Goal: Complete application form

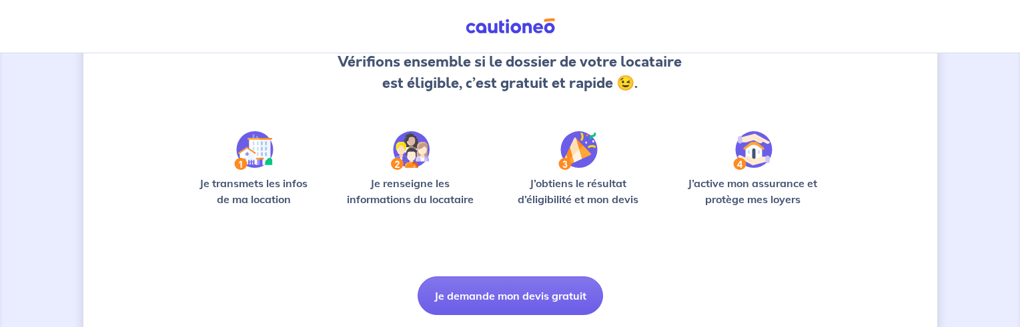
scroll to position [166, 0]
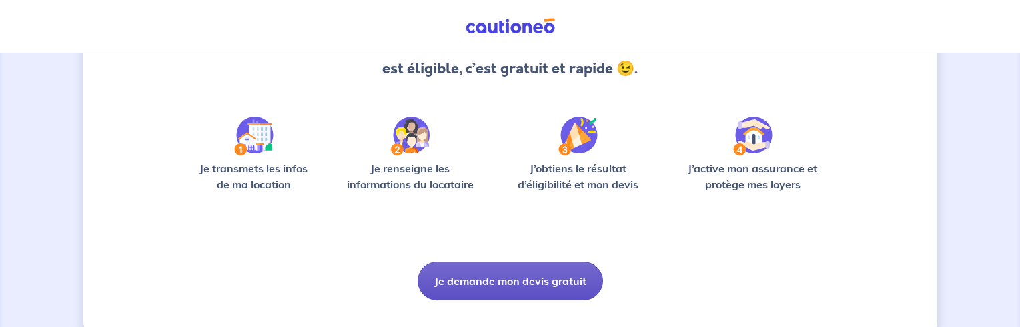
click at [504, 277] on button "Je demande mon devis gratuit" at bounding box center [509, 281] width 185 height 39
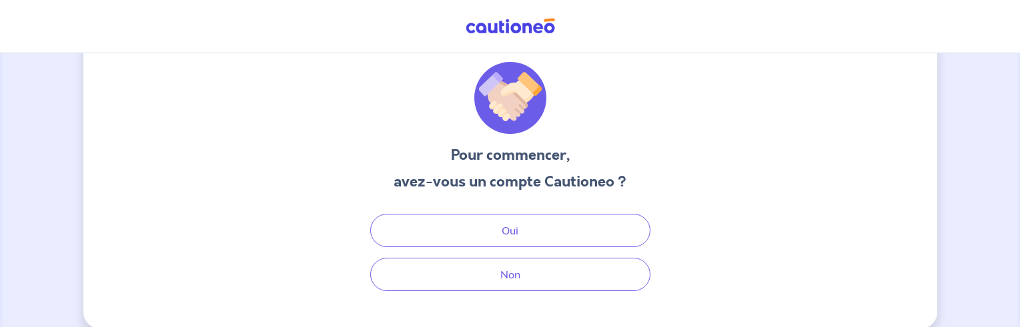
scroll to position [43, 0]
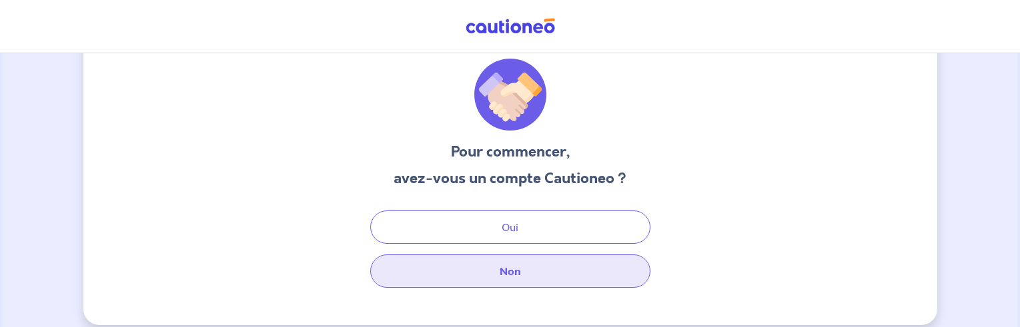
click at [511, 269] on button "Non" at bounding box center [510, 271] width 280 height 33
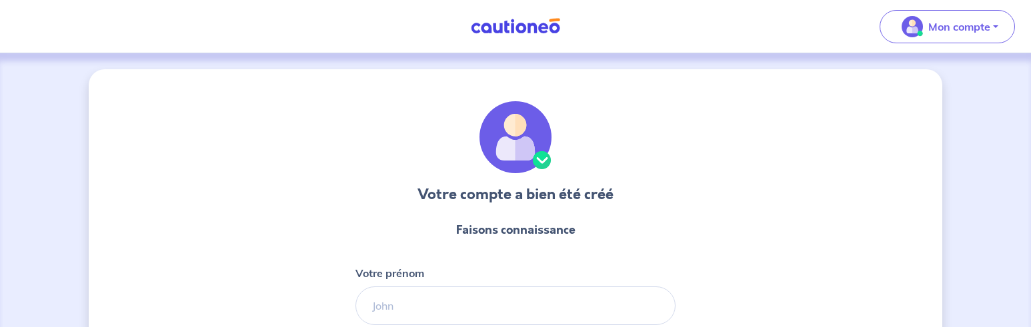
select select "FR"
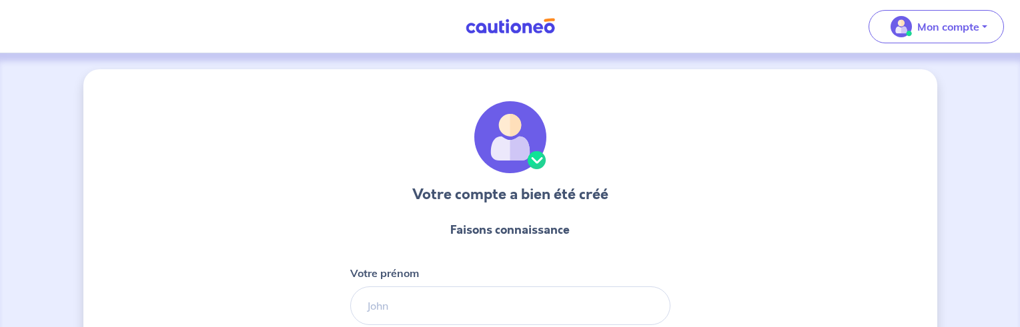
scroll to position [153, 0]
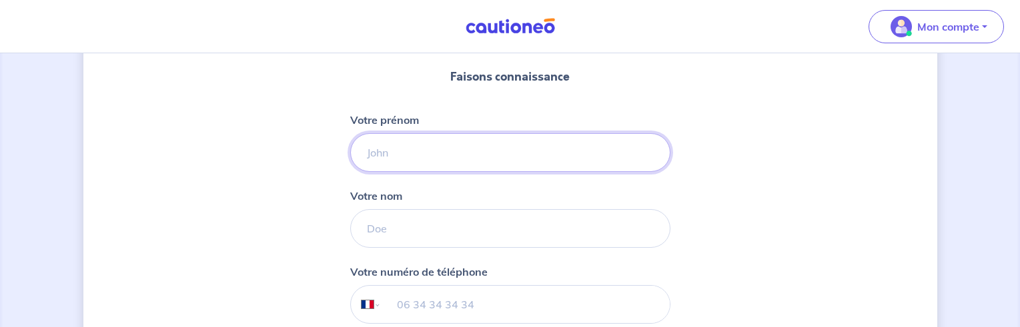
click at [361, 152] on input "Votre prénom" at bounding box center [510, 152] width 320 height 39
type input "Roland"
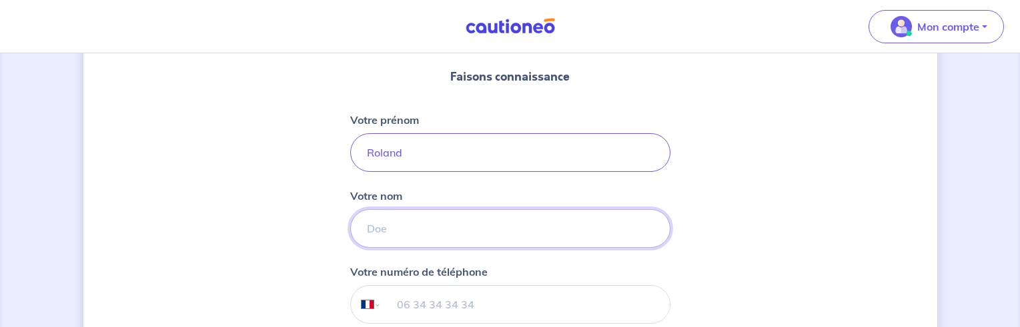
type input "PINGUET"
type input "[PHONE_NUMBER]"
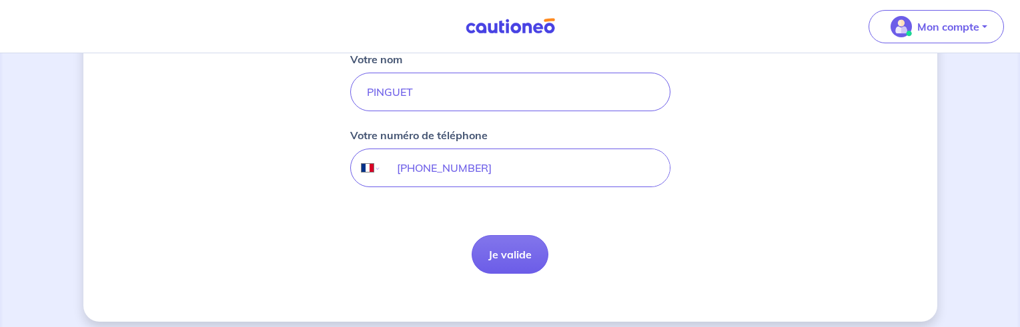
scroll to position [294, 0]
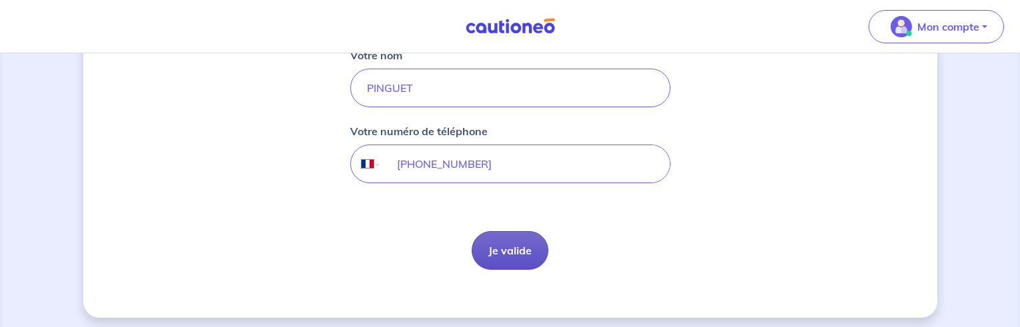
click at [515, 251] on button "Je valide" at bounding box center [509, 250] width 77 height 39
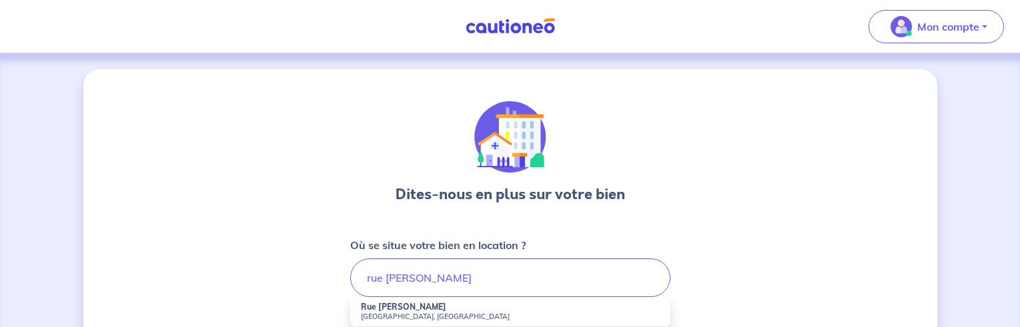
click at [405, 315] on small "[GEOGRAPHIC_DATA], [GEOGRAPHIC_DATA]" at bounding box center [510, 316] width 299 height 9
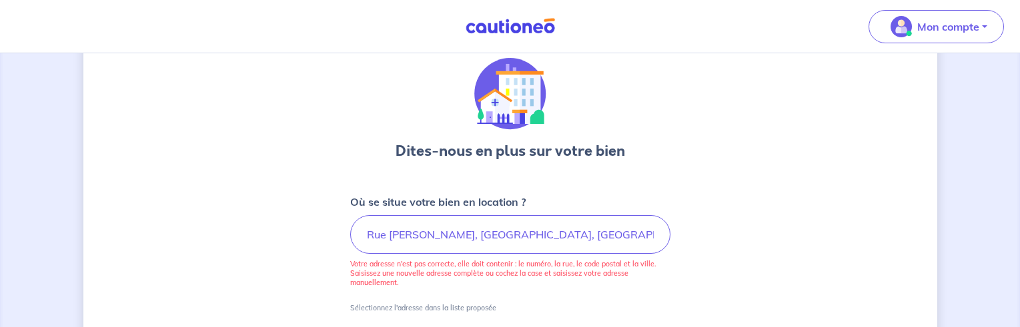
scroll to position [45, 0]
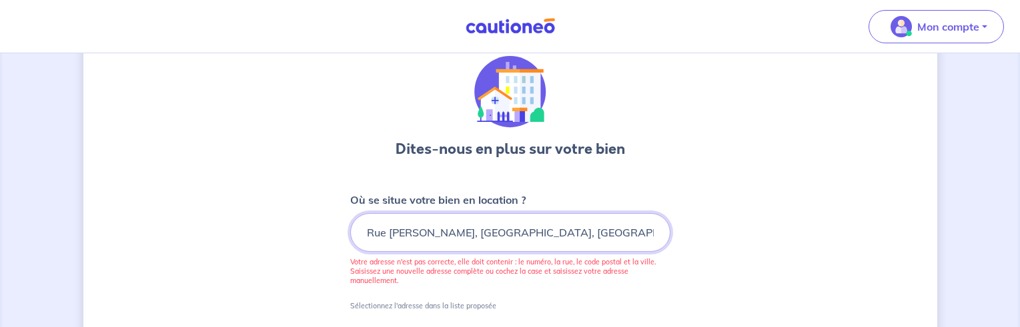
click at [362, 233] on input "Rue [PERSON_NAME], [GEOGRAPHIC_DATA], [GEOGRAPHIC_DATA]" at bounding box center [510, 232] width 320 height 39
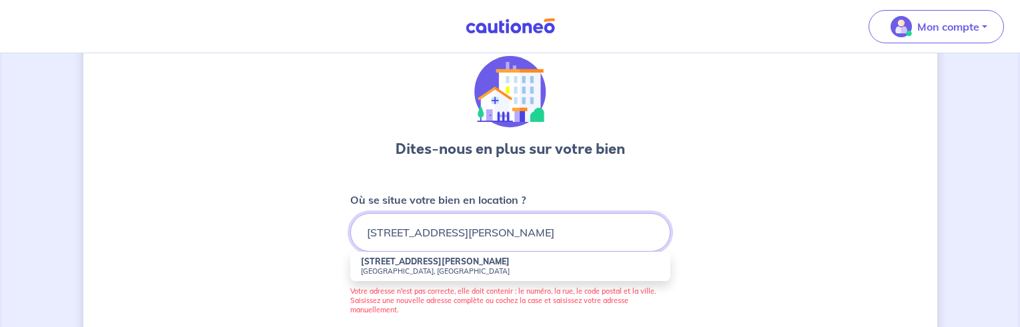
type input "[STREET_ADDRESS][PERSON_NAME]"
drag, startPoint x: 1018, startPoint y: 123, endPoint x: 1024, endPoint y: 154, distance: 31.4
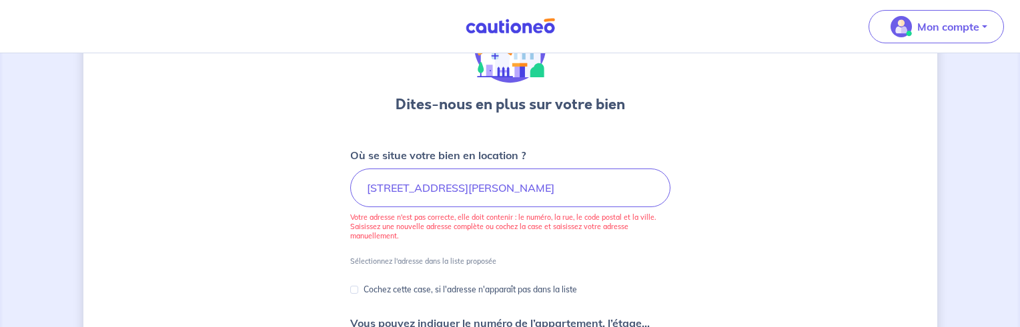
scroll to position [116, 0]
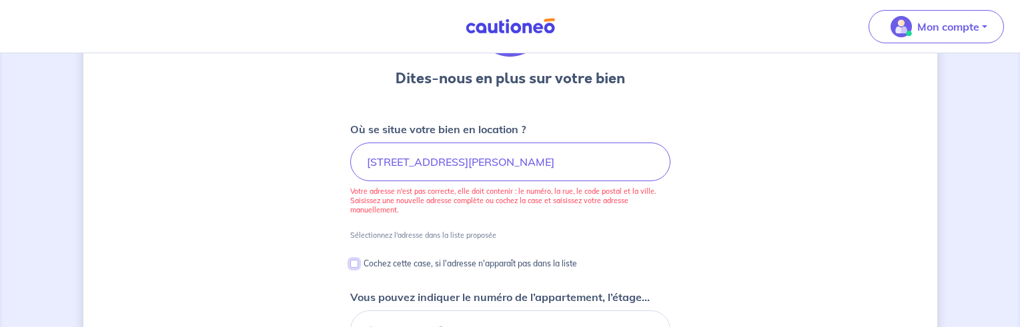
click at [353, 263] on input "Cochez cette case, si l'adresse n'apparaît pas dans la liste" at bounding box center [354, 264] width 8 height 8
checkbox input "true"
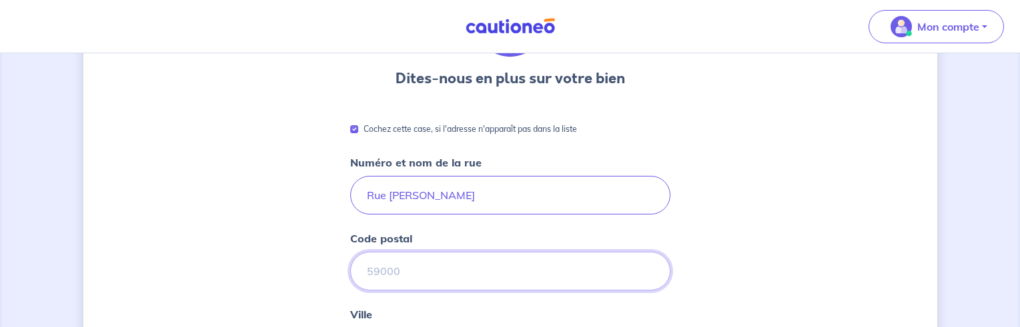
click at [371, 269] on input "Code postal" at bounding box center [510, 271] width 320 height 39
type input "91700"
type input "[PERSON_NAME] sur Orge"
type input "[STREET_ADDRESS][PERSON_NAME]"
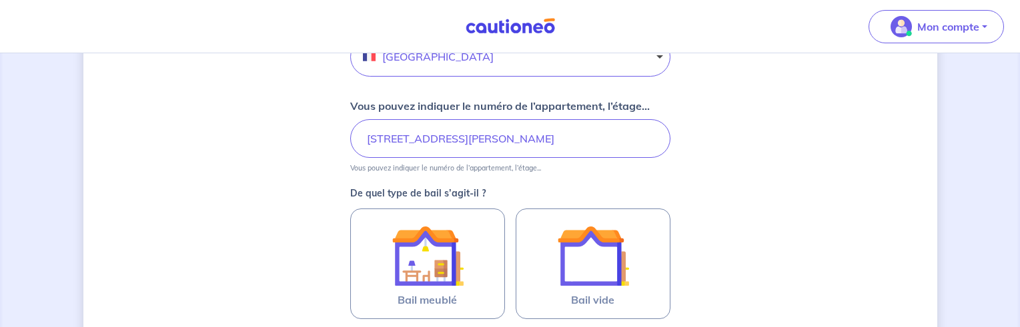
scroll to position [534, 0]
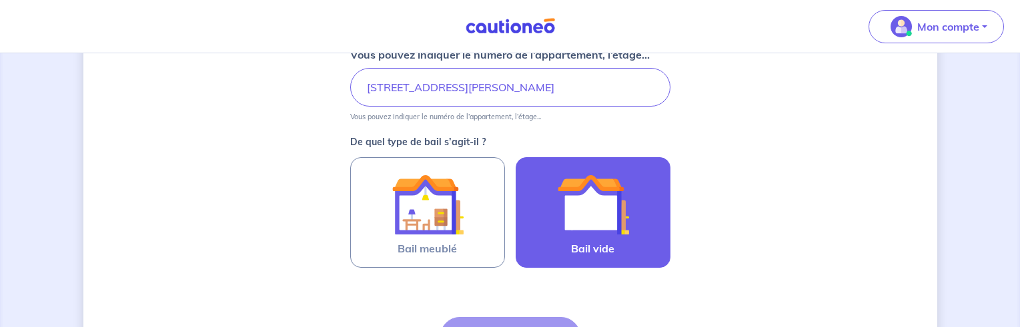
click at [585, 245] on span "Bail vide" at bounding box center [592, 249] width 43 height 16
click at [0, 0] on input "Bail vide" at bounding box center [0, 0] width 0 height 0
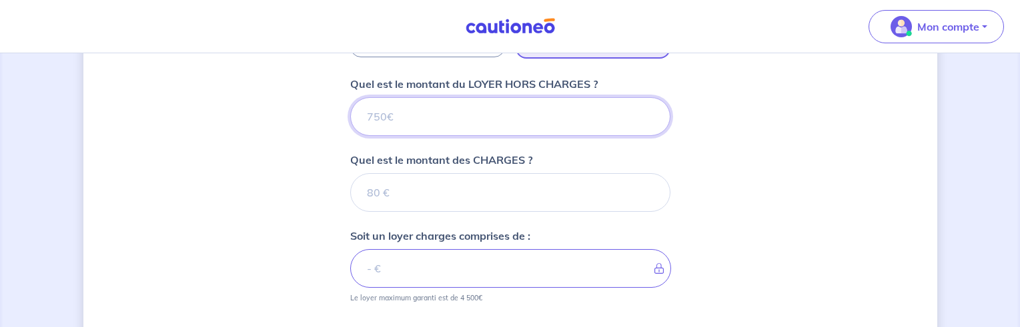
scroll to position [740, 0]
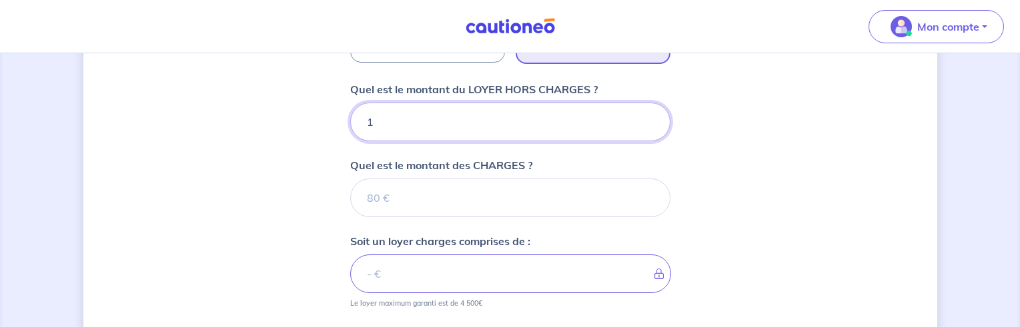
type input "16"
type input "1600"
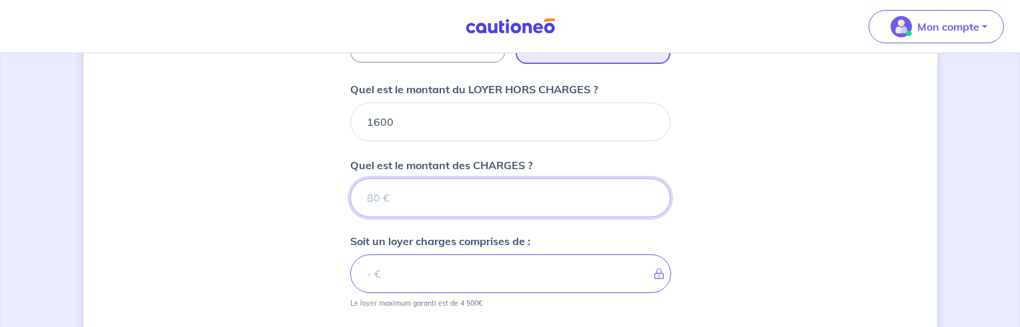
click at [387, 197] on input "Quel est le montant des CHARGES ?" at bounding box center [510, 198] width 320 height 39
type input "20"
type input "1620"
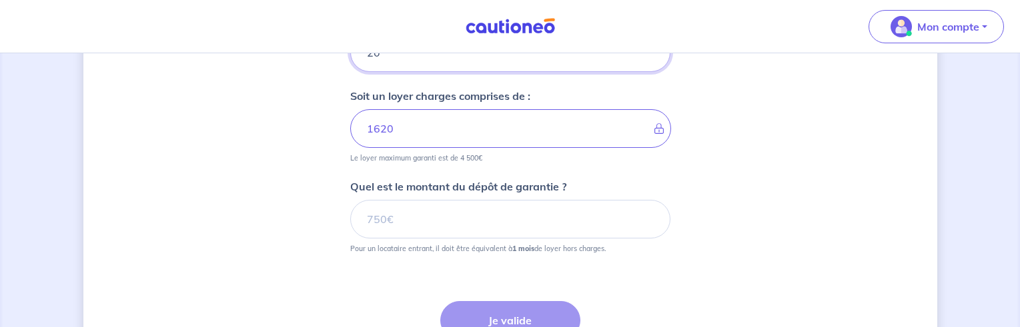
scroll to position [908, 0]
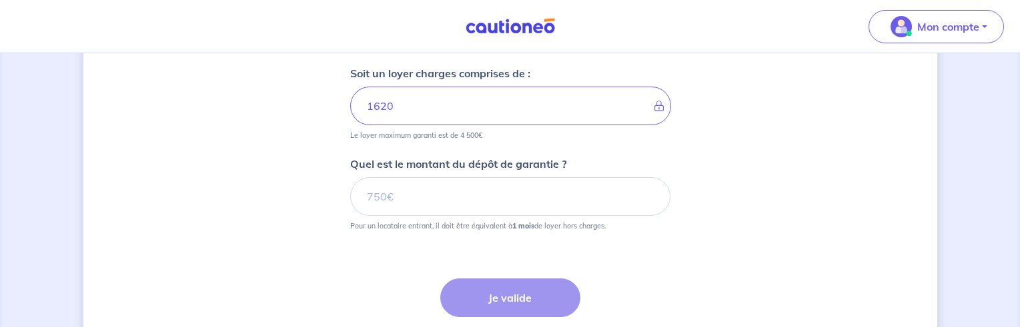
type input "20"
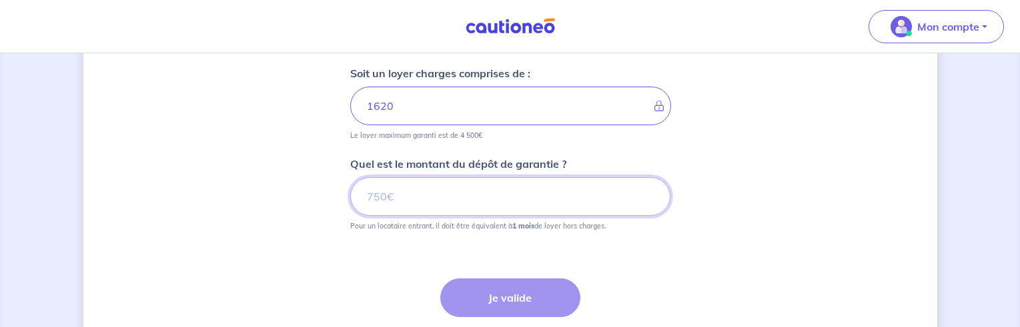
click at [370, 197] on input "Quel est le montant du dépôt de garantie ?" at bounding box center [510, 196] width 320 height 39
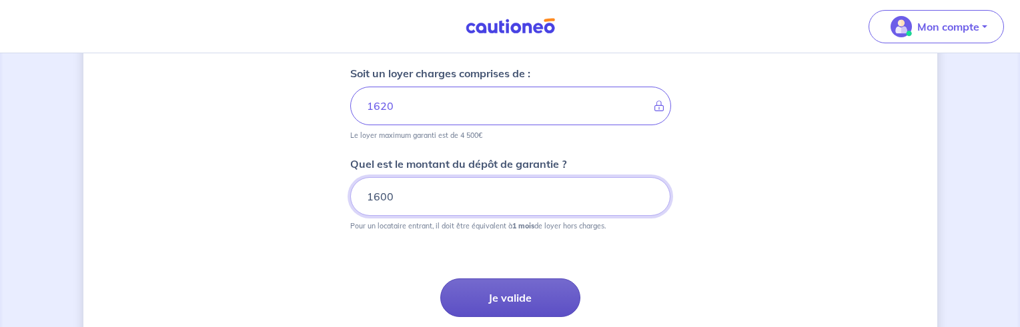
type input "1600"
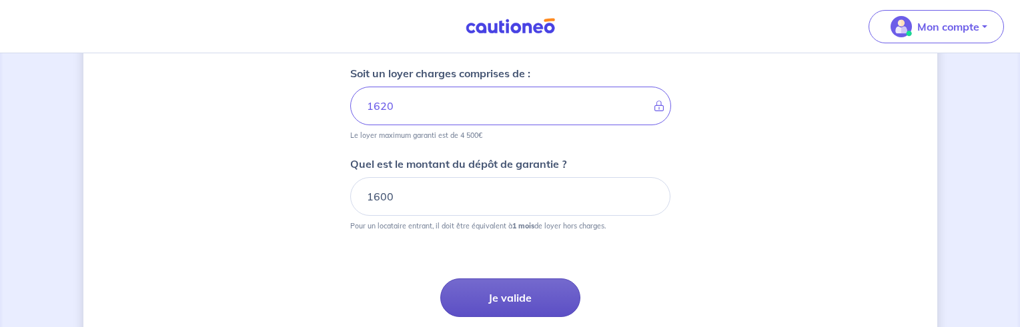
click at [514, 291] on button "Je valide" at bounding box center [510, 298] width 140 height 39
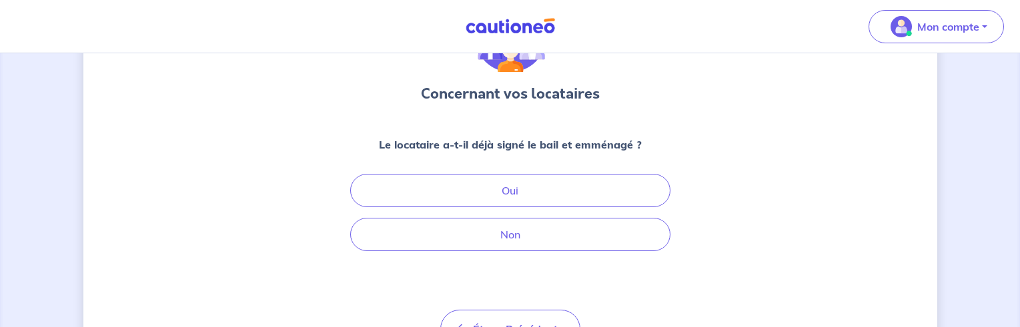
scroll to position [107, 0]
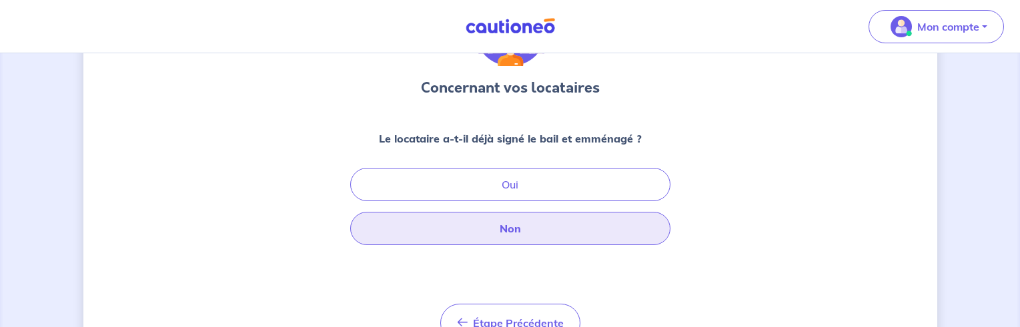
click at [497, 230] on button "Non" at bounding box center [510, 228] width 320 height 33
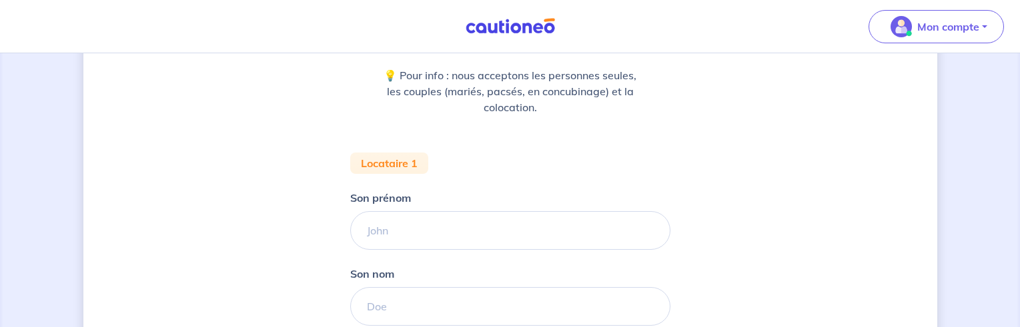
scroll to position [169, 0]
click at [367, 225] on input "Son prénom" at bounding box center [510, 232] width 320 height 39
type input "[PERSON_NAME]"
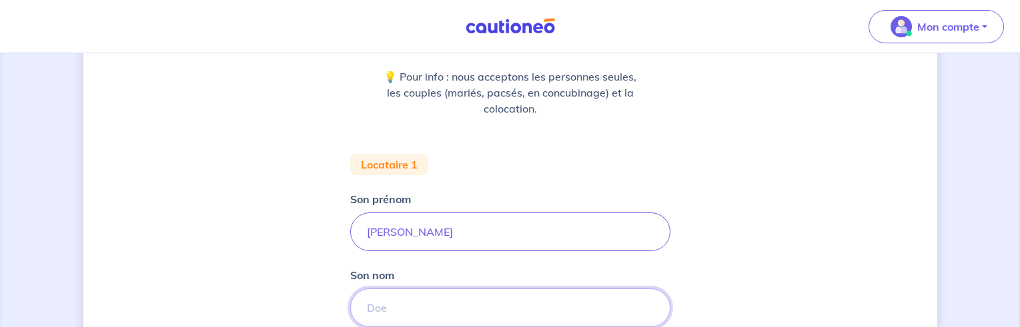
click at [363, 307] on input "Son nom" at bounding box center [510, 308] width 320 height 39
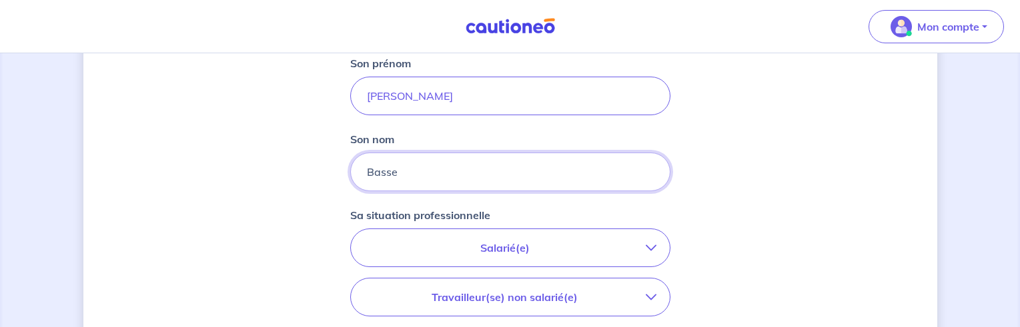
scroll to position [327, 0]
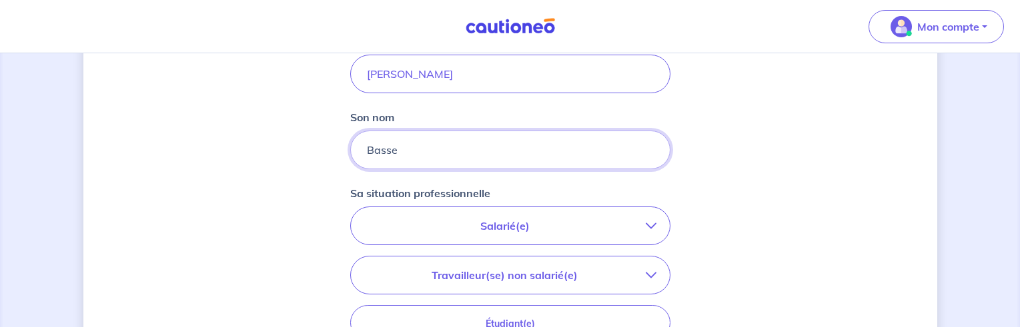
type input "Basse"
click at [649, 226] on icon "button" at bounding box center [650, 226] width 11 height 11
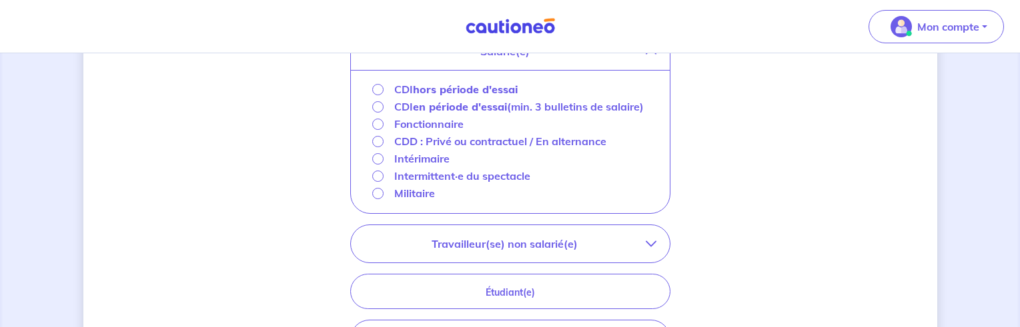
scroll to position [547, 0]
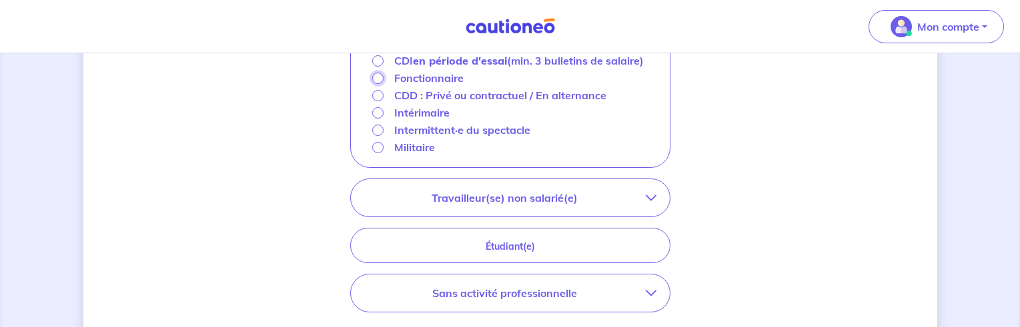
click at [376, 84] on input "Fonctionnaire" at bounding box center [377, 78] width 11 height 11
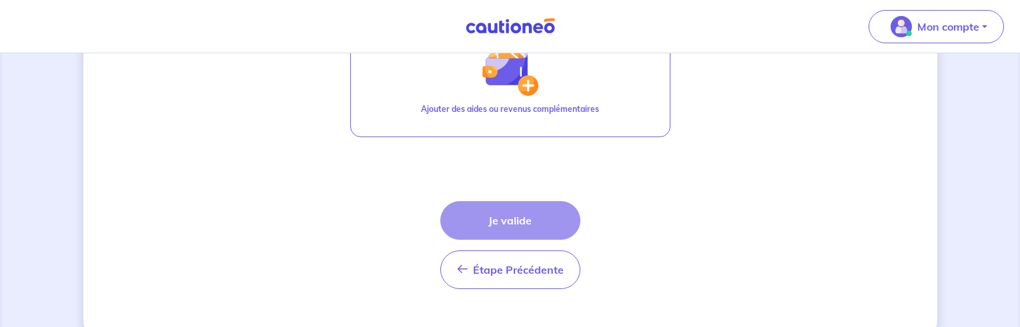
scroll to position [699, 0]
